Goal: Information Seeking & Learning: Understand process/instructions

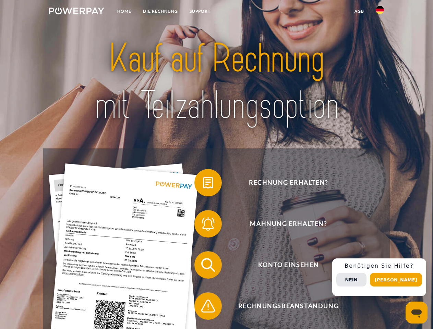
click at [76, 12] on img at bounding box center [76, 11] width 55 height 7
click at [380, 12] on img at bounding box center [380, 10] width 8 height 8
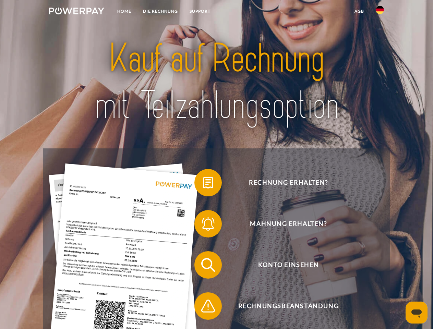
click at [359, 11] on link "agb" at bounding box center [359, 11] width 21 height 12
click at [203, 184] on span at bounding box center [198, 183] width 34 height 34
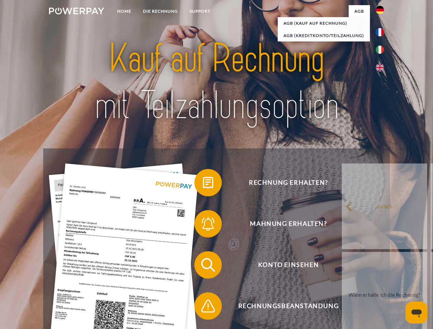
click at [203, 225] on span at bounding box center [198, 224] width 34 height 34
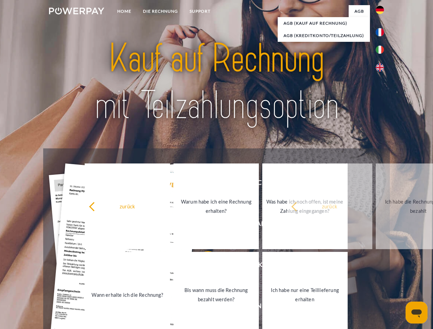
click at [203, 266] on link "Bis wann muss die Rechnung bezahlt werden?" at bounding box center [215, 295] width 85 height 86
click at [203, 308] on span at bounding box center [198, 306] width 34 height 34
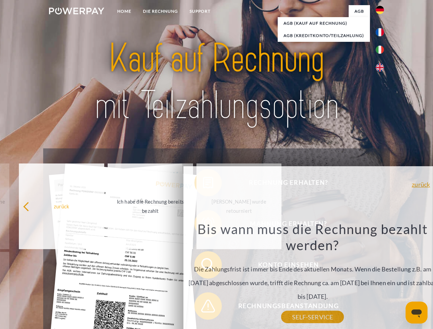
click at [382, 277] on div "Rechnung erhalten? Mahnung erhalten? Konto einsehen" at bounding box center [216, 285] width 346 height 274
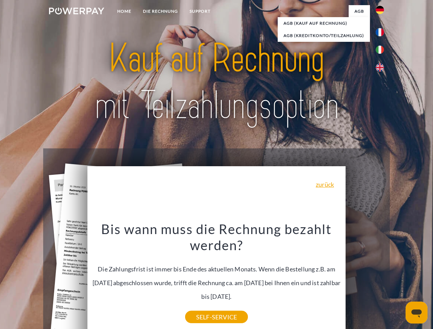
click at [365, 279] on span "Konto einsehen" at bounding box center [288, 264] width 168 height 27
click at [398, 280] on header "Home DIE RECHNUNG SUPPORT" at bounding box center [216, 237] width 433 height 474
